Goal: Task Accomplishment & Management: Complete application form

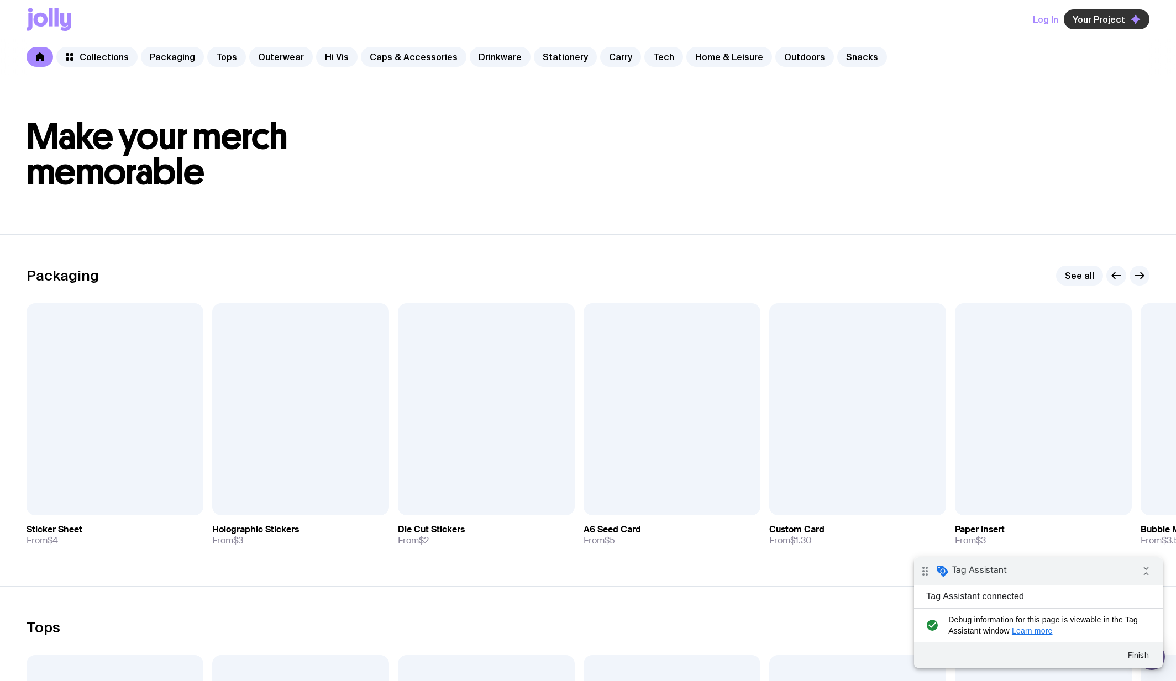
click at [1123, 14] on span "Your Project" at bounding box center [1098, 19] width 52 height 11
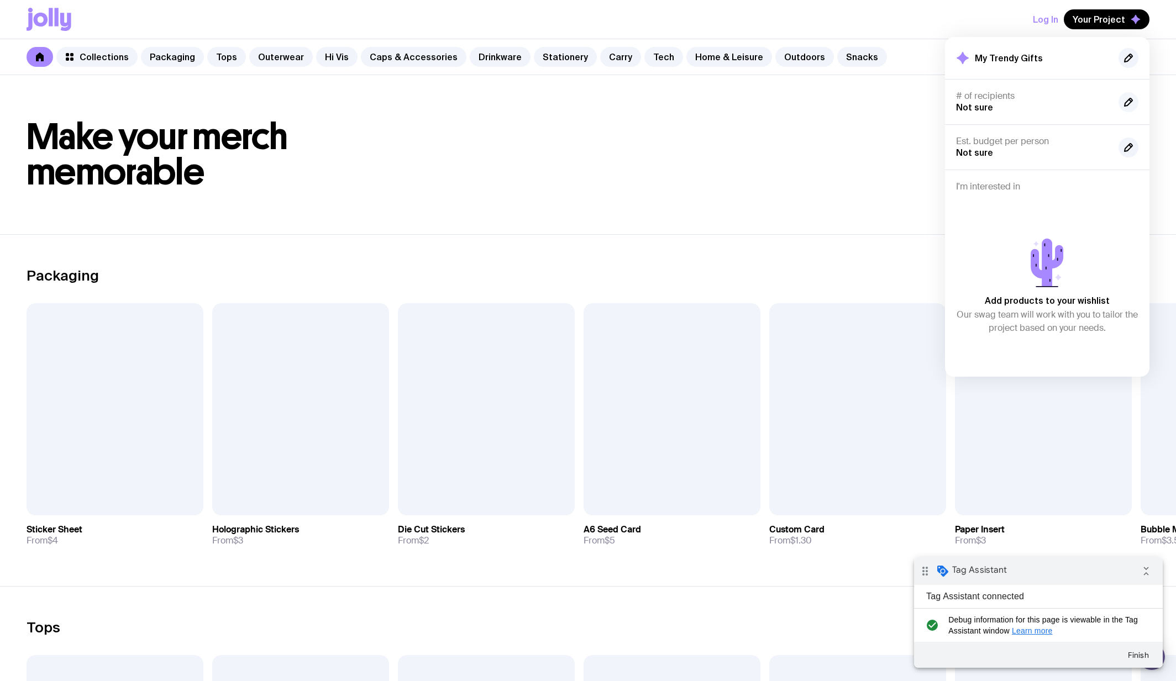
click at [1120, 104] on button "button" at bounding box center [1128, 102] width 20 height 20
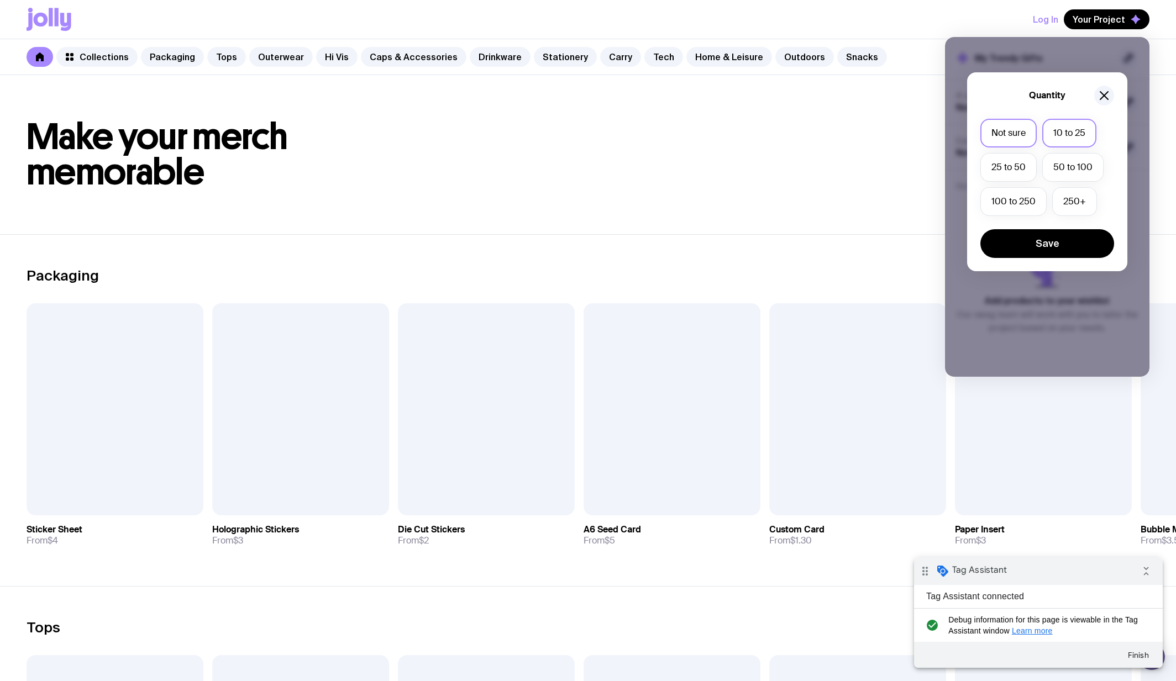
click at [1075, 132] on label "10 to 25" at bounding box center [1069, 133] width 54 height 29
click at [0, 0] on input "10 to 25" at bounding box center [0, 0] width 0 height 0
click at [1060, 246] on button "Save" at bounding box center [1047, 243] width 134 height 29
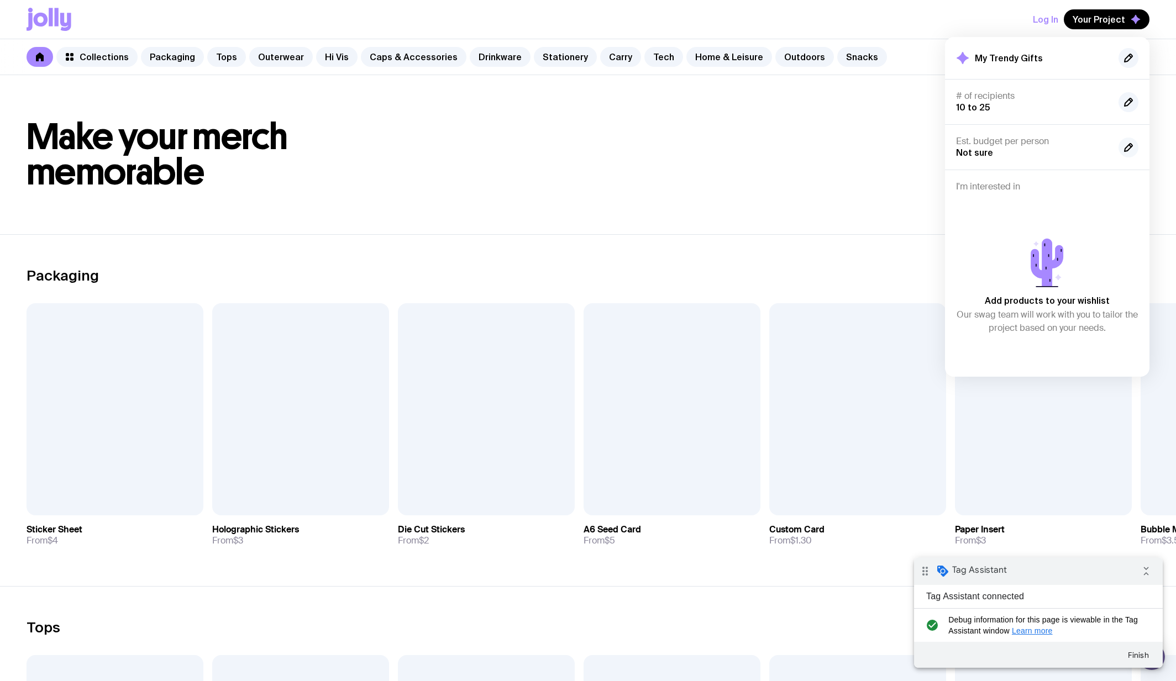
click at [1118, 144] on button "button" at bounding box center [1128, 148] width 20 height 20
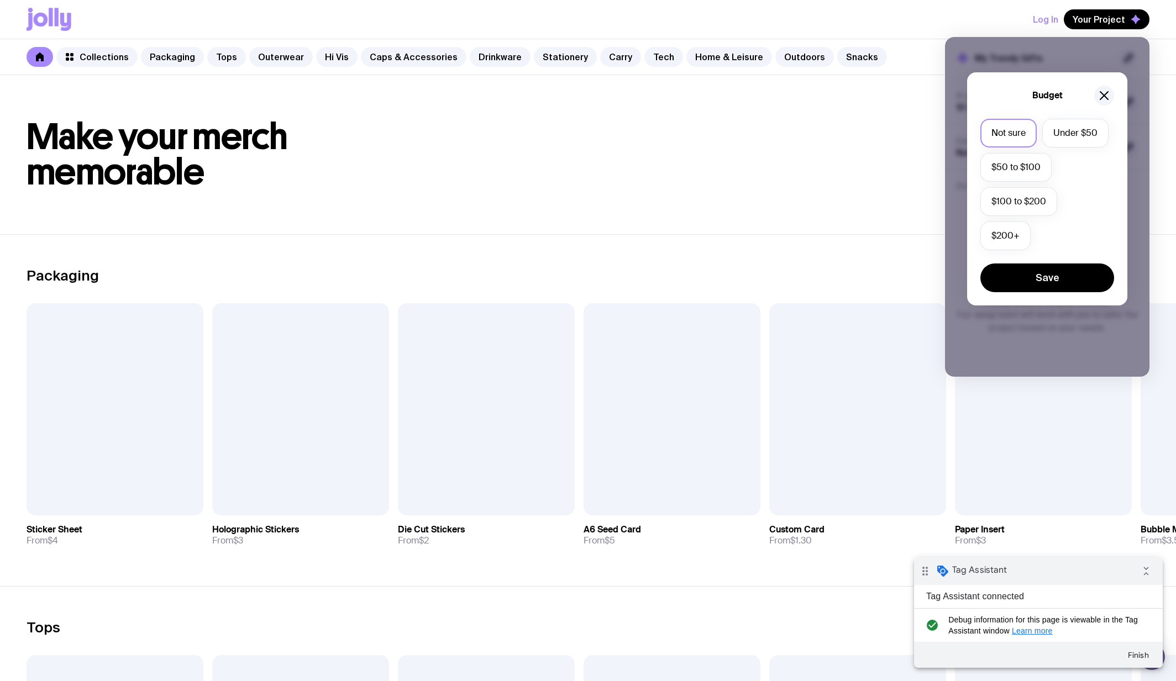
click at [1066, 196] on div "Not sure Under $50 $50 to $100 $100 to $200 $200+" at bounding box center [1047, 187] width 134 height 137
click at [1042, 197] on label "$100 to $200" at bounding box center [1018, 201] width 77 height 29
click at [0, 0] on input "$100 to $200" at bounding box center [0, 0] width 0 height 0
click at [1042, 279] on button "Save" at bounding box center [1047, 278] width 134 height 29
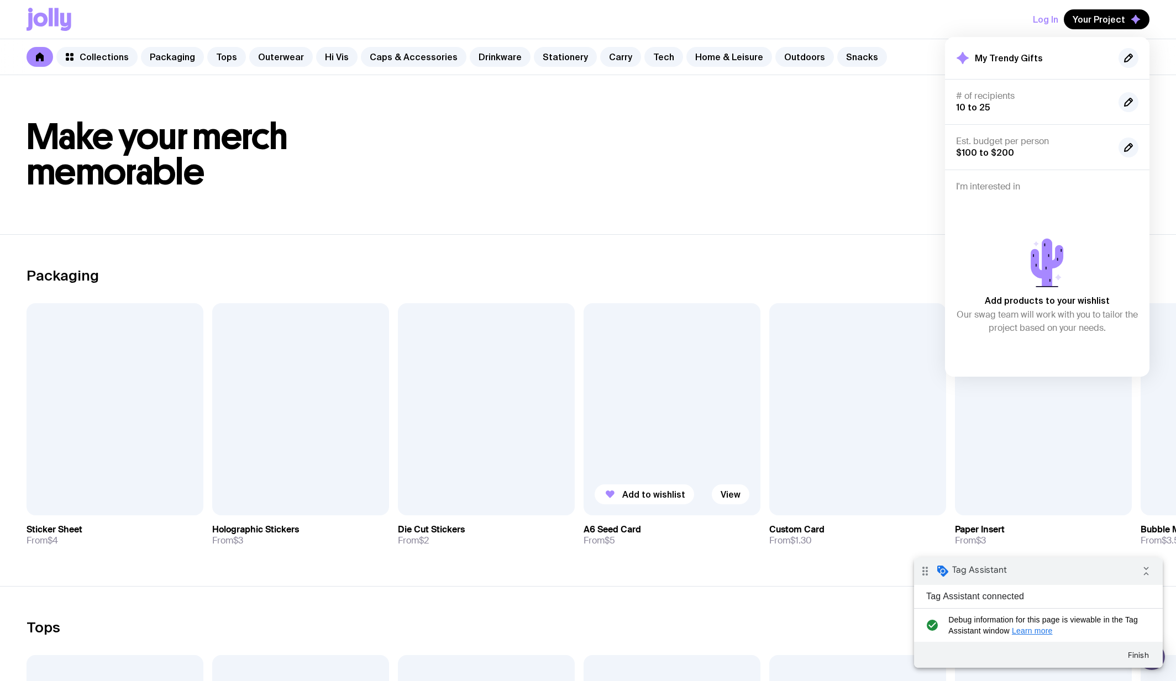
click at [687, 399] on div at bounding box center [671, 409] width 177 height 212
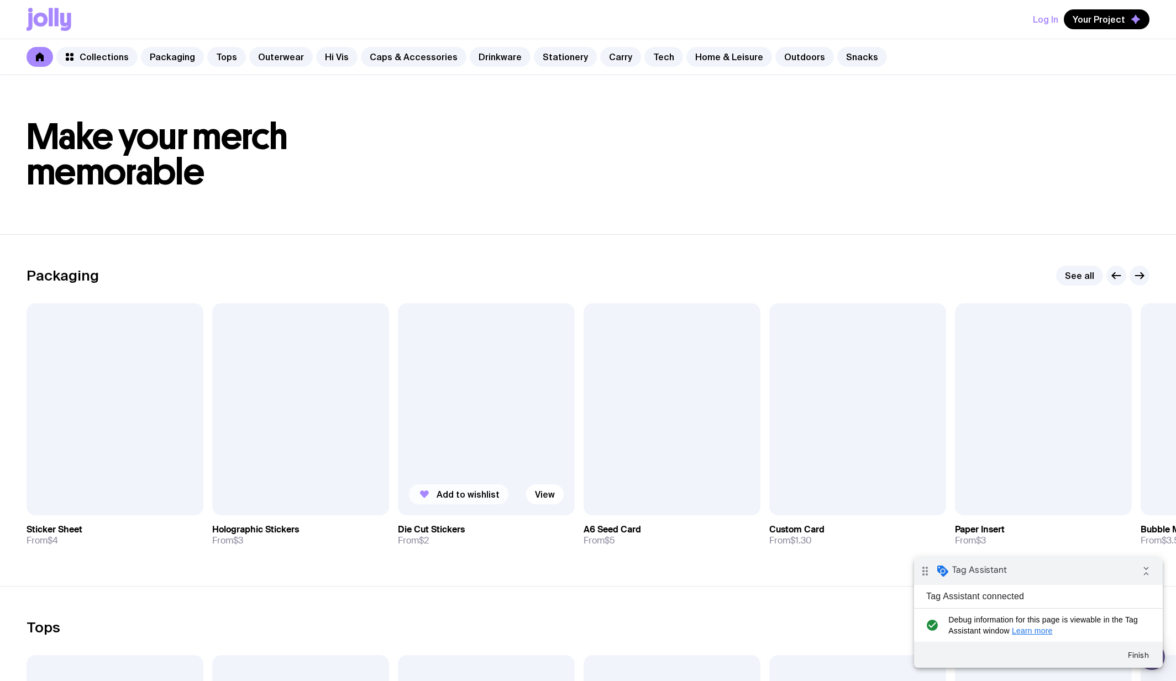
click at [462, 489] on span "Add to wishlist" at bounding box center [467, 494] width 63 height 11
click at [1097, 19] on span "Your Project" at bounding box center [1098, 19] width 52 height 11
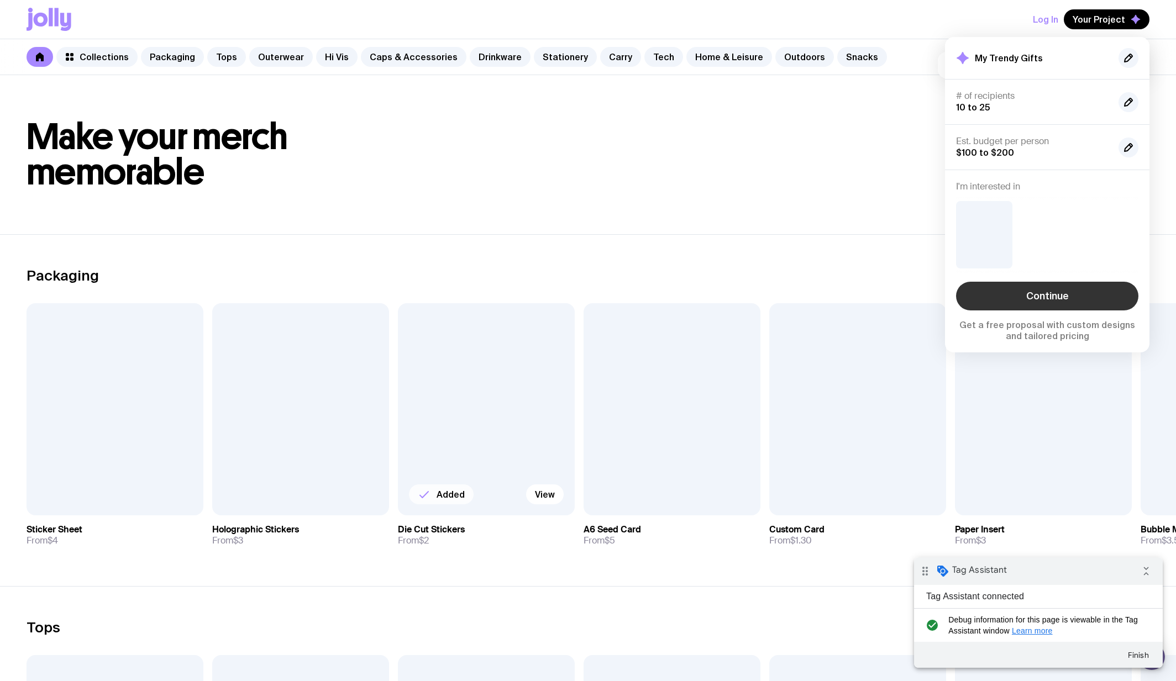
click at [1056, 287] on link "Continue" at bounding box center [1047, 296] width 182 height 29
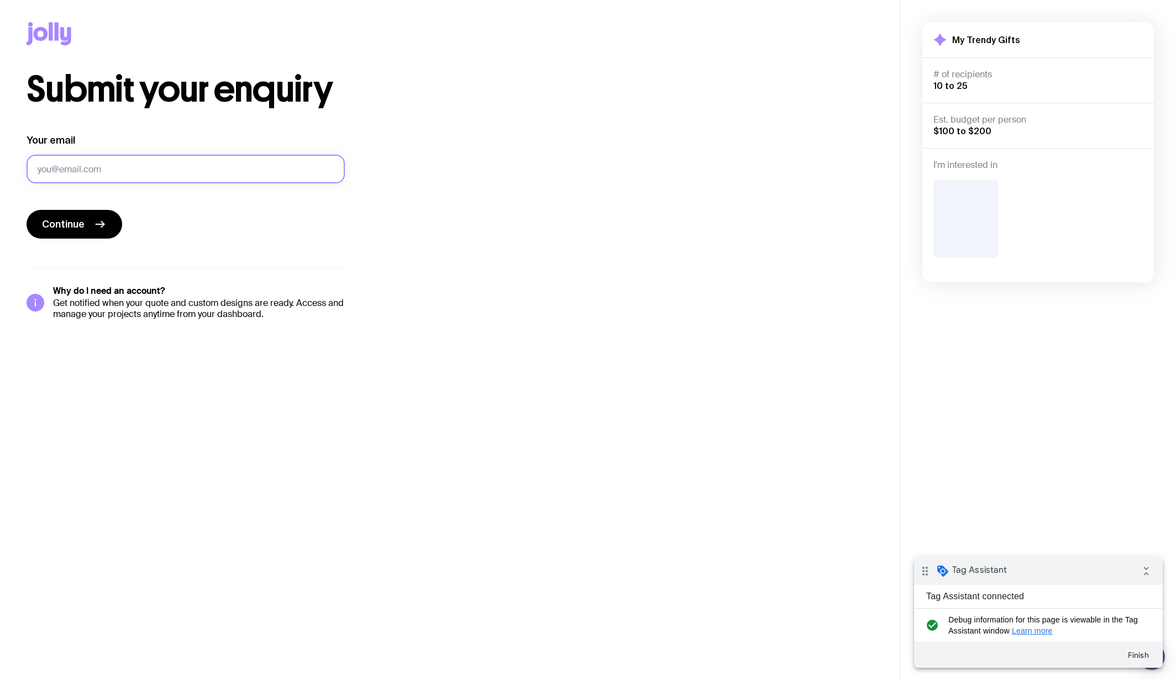
click at [240, 161] on input "Your email" at bounding box center [186, 169] width 318 height 29
type input "zac.holt6+test@gmail.com"
click at [122, 171] on input "zac.holt6+test@gmail.com" at bounding box center [186, 169] width 318 height 29
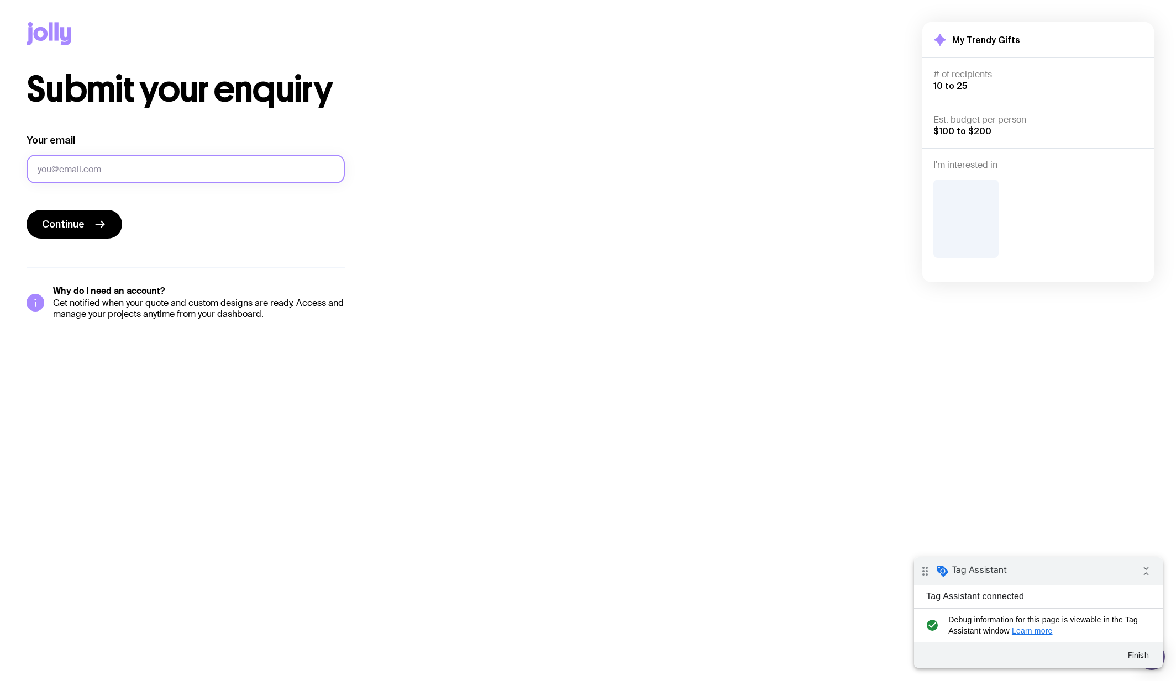
click at [108, 163] on input "Your email" at bounding box center [186, 169] width 318 height 29
type input "dev+05030938@picketstudio.com"
click at [91, 220] on button "Continue" at bounding box center [75, 224] width 96 height 29
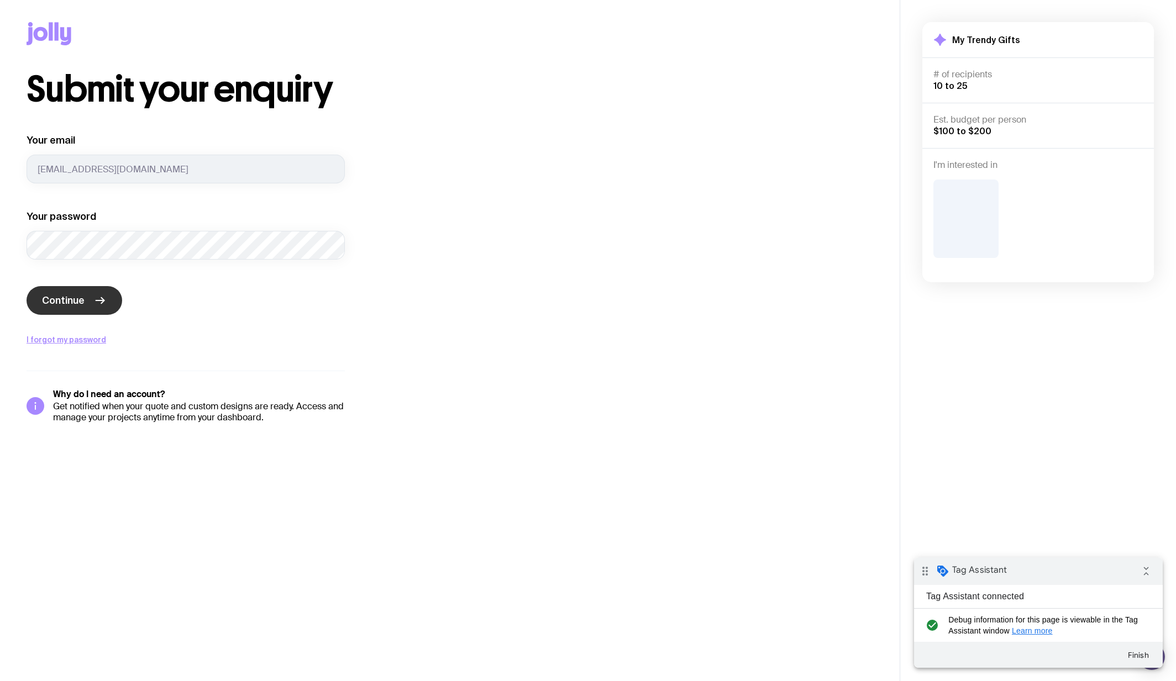
click at [92, 298] on button "Continue" at bounding box center [75, 300] width 96 height 29
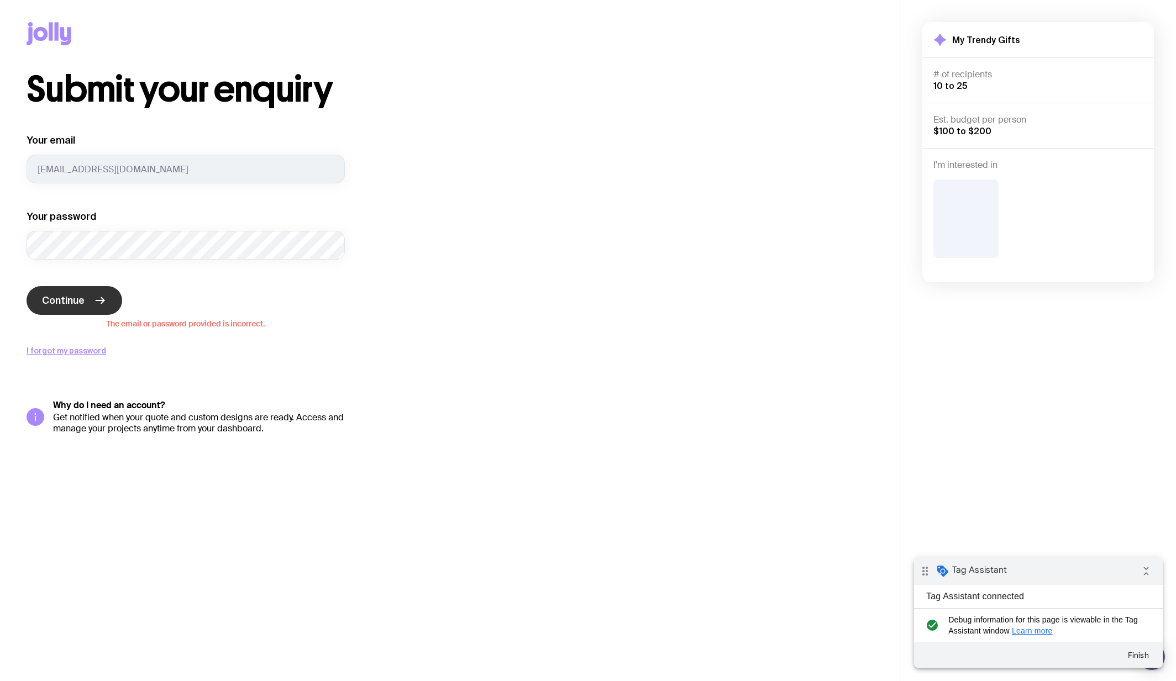
click at [93, 308] on button "Continue" at bounding box center [75, 300] width 96 height 29
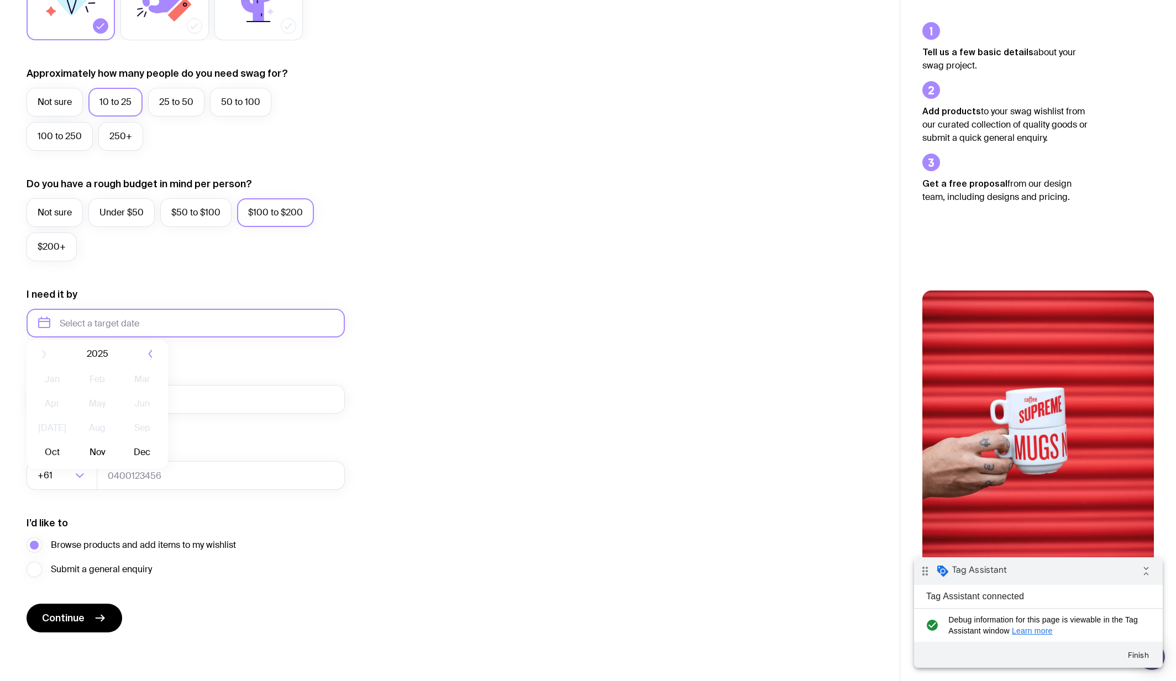
click at [157, 322] on input "text" at bounding box center [186, 323] width 318 height 29
click at [103, 455] on button "Nov" at bounding box center [97, 459] width 40 height 22
type input "November 2025"
click at [98, 401] on input "My work email" at bounding box center [186, 399] width 318 height 29
type input "dev+05030938@picketstudio.com"
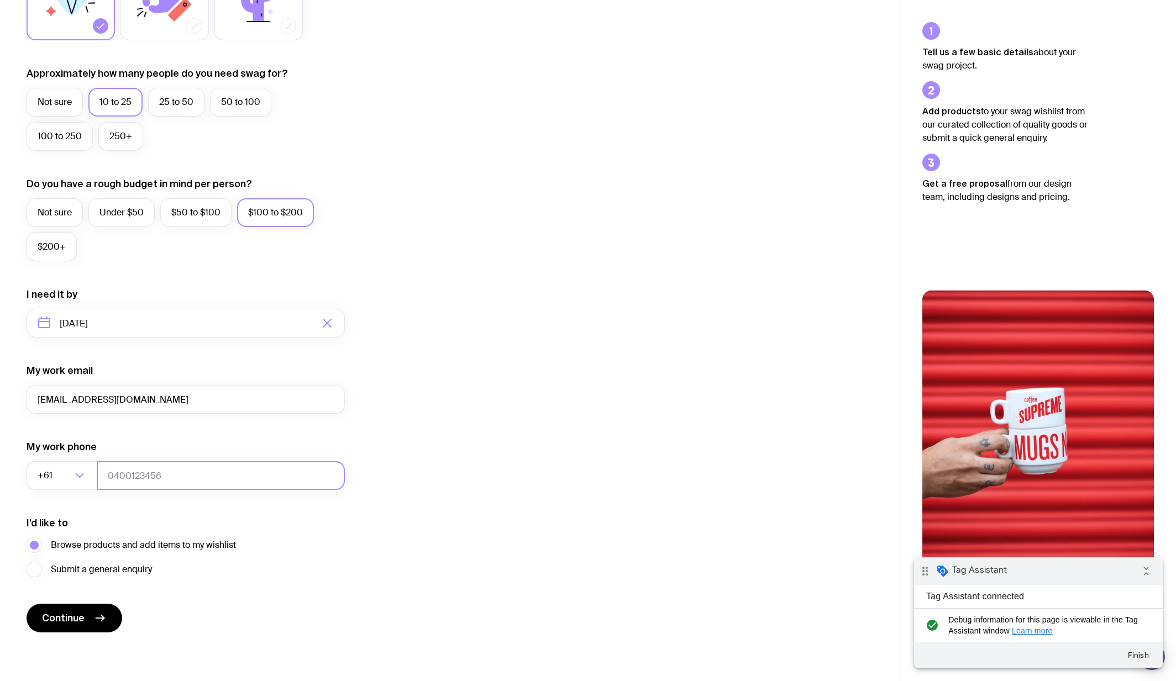
click at [127, 478] on input "tel" at bounding box center [221, 475] width 248 height 29
type input "0412345678"
click at [44, 571] on label "Submit a general enquiry" at bounding box center [89, 569] width 125 height 15
click at [0, 0] on input "Submit a general enquiry" at bounding box center [0, 0] width 0 height 0
click at [60, 604] on button "Continue" at bounding box center [75, 618] width 96 height 29
